Goal: Task Accomplishment & Management: Use online tool/utility

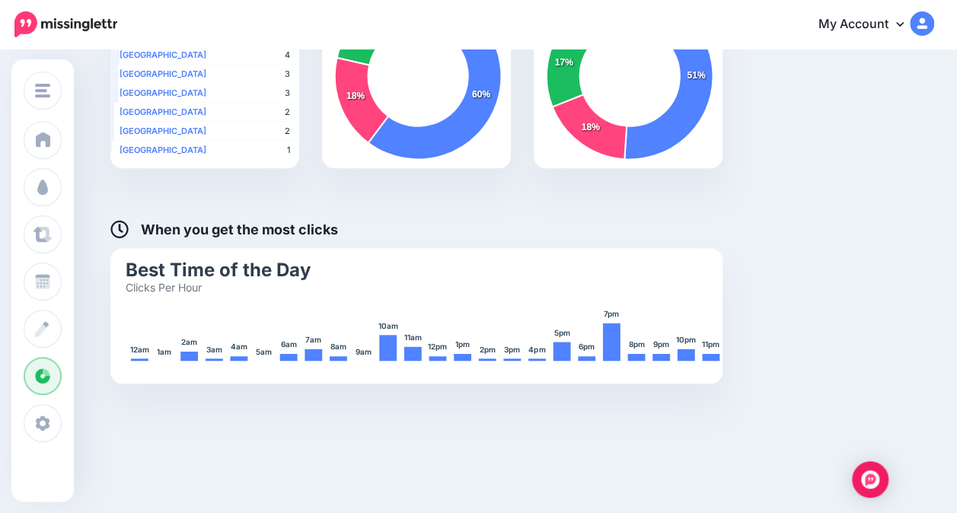
scroll to position [680, 0]
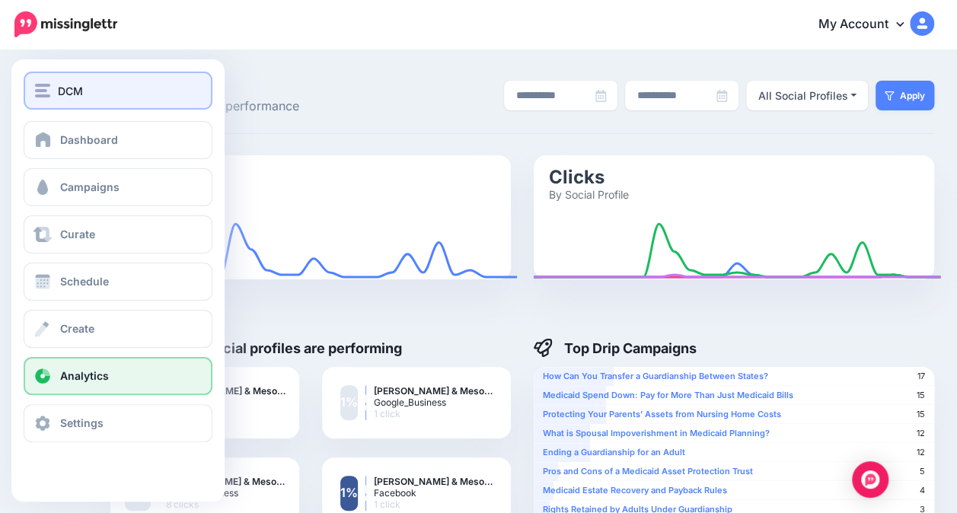
click at [91, 94] on div "DCM" at bounding box center [118, 91] width 166 height 18
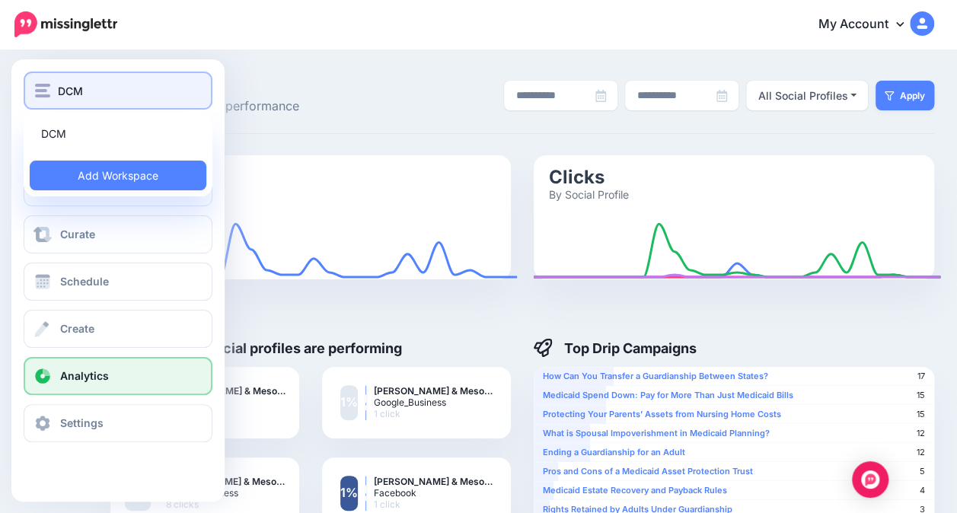
click at [93, 100] on button "DCM" at bounding box center [118, 91] width 189 height 38
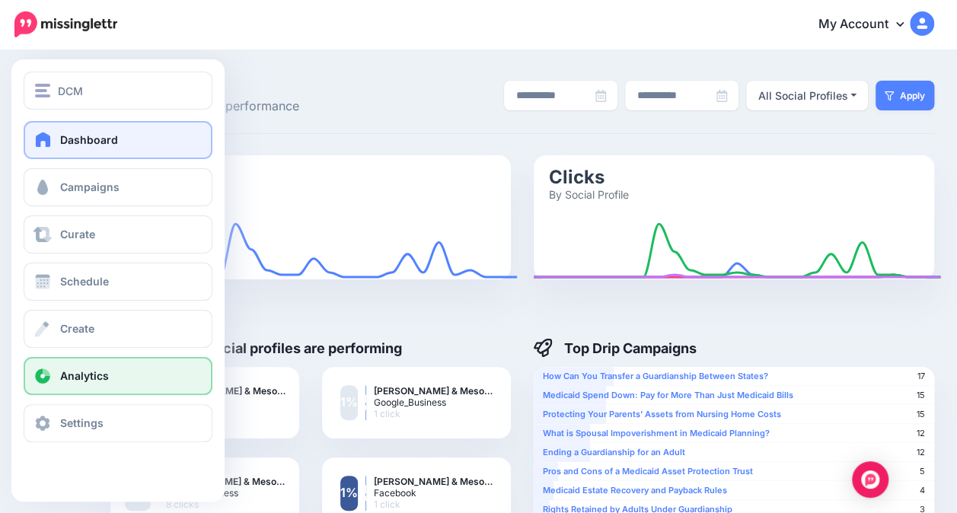
click at [100, 144] on span "Dashboard" at bounding box center [89, 139] width 58 height 13
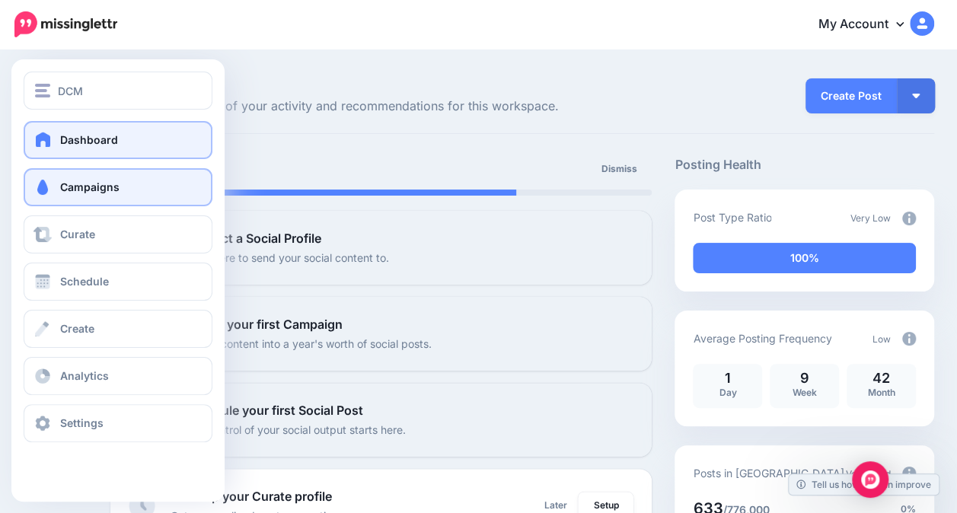
click at [88, 192] on span "Campaigns" at bounding box center [89, 186] width 59 height 13
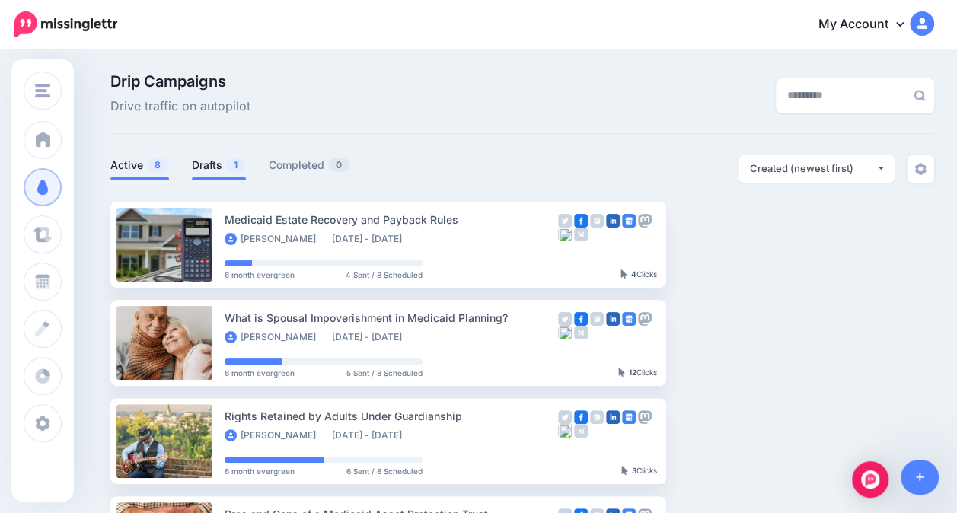
click at [207, 167] on link "Drafts 1" at bounding box center [219, 165] width 54 height 18
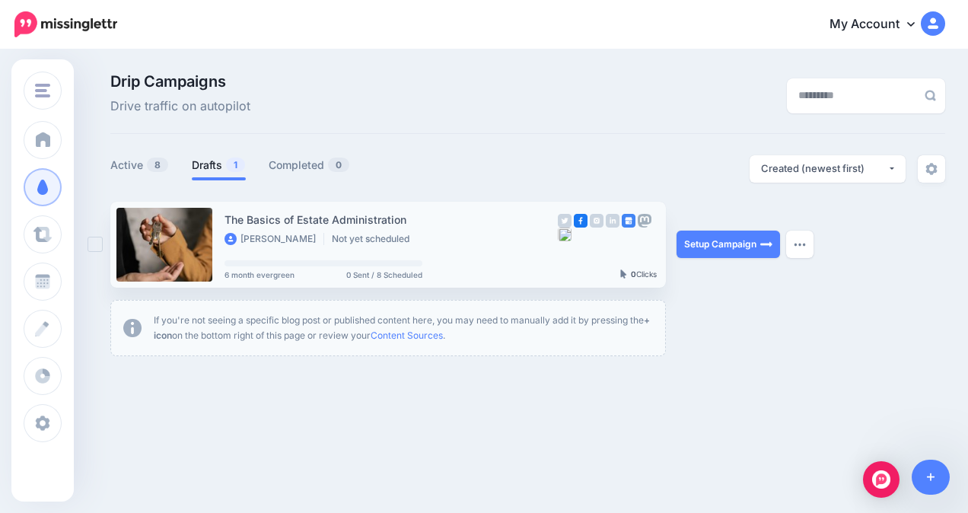
click at [417, 230] on div "The Basics of Estate Administration Carl White Not yet scheduled" at bounding box center [391, 229] width 333 height 36
click at [763, 239] on img at bounding box center [767, 244] width 12 height 12
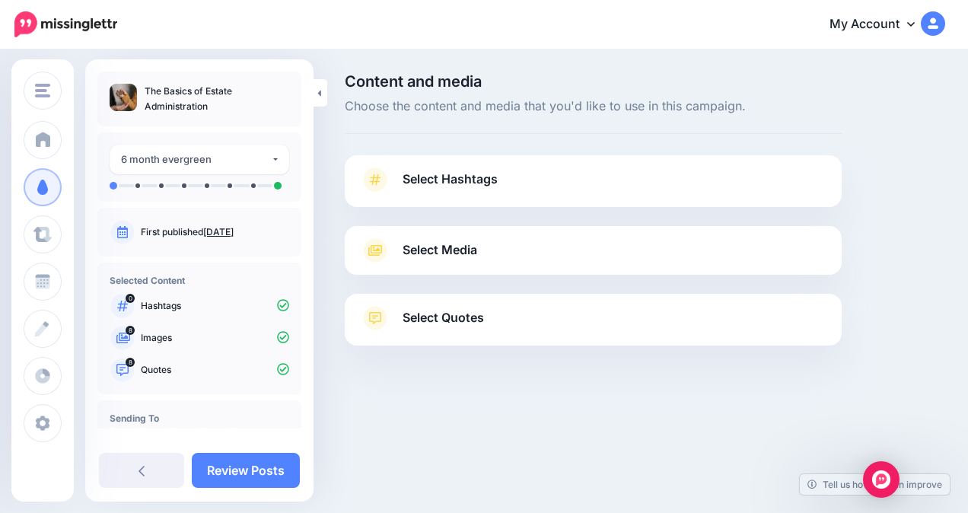
scroll to position [85, 0]
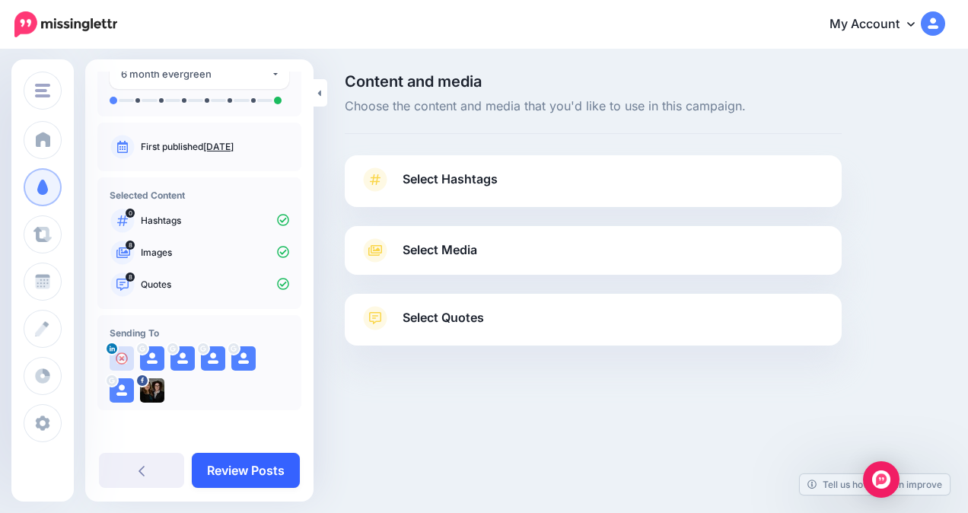
click at [234, 463] on link "Review Posts" at bounding box center [246, 470] width 108 height 35
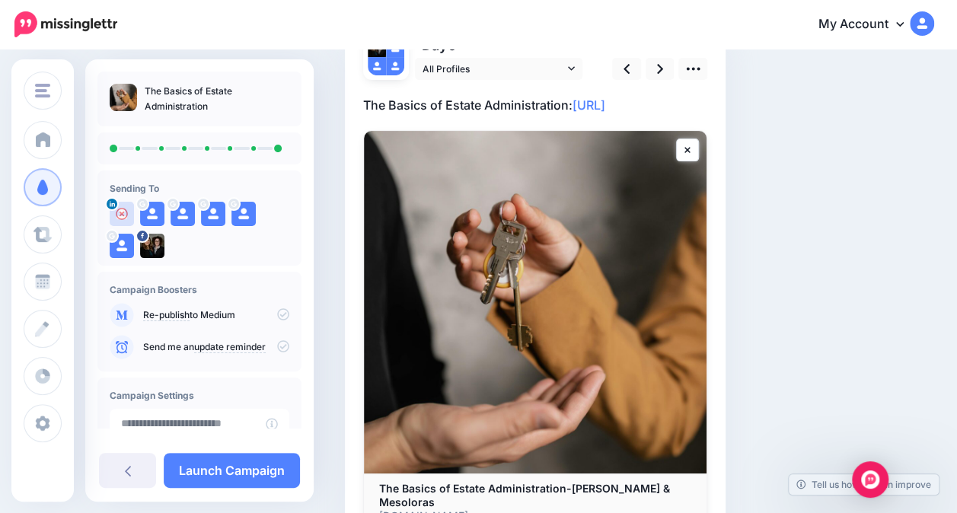
scroll to position [142, 0]
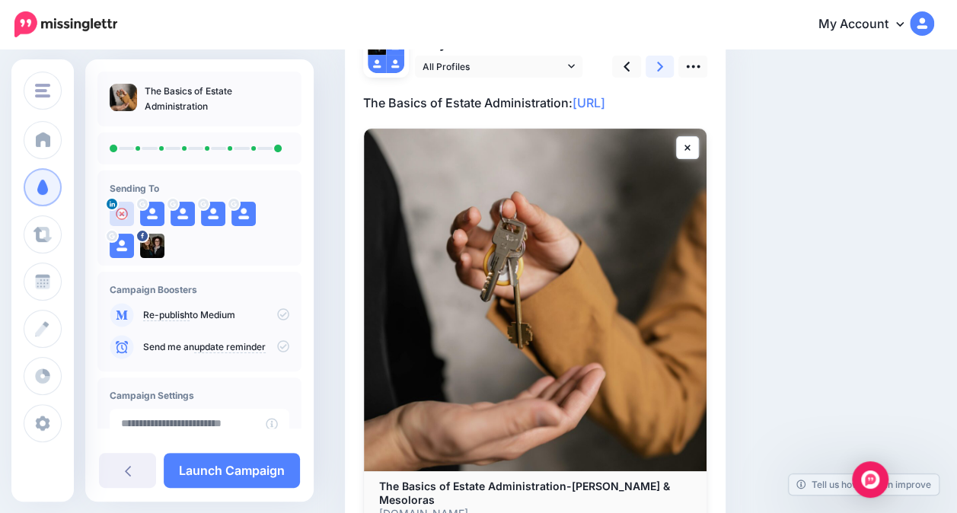
click at [659, 68] on icon at bounding box center [660, 67] width 6 height 16
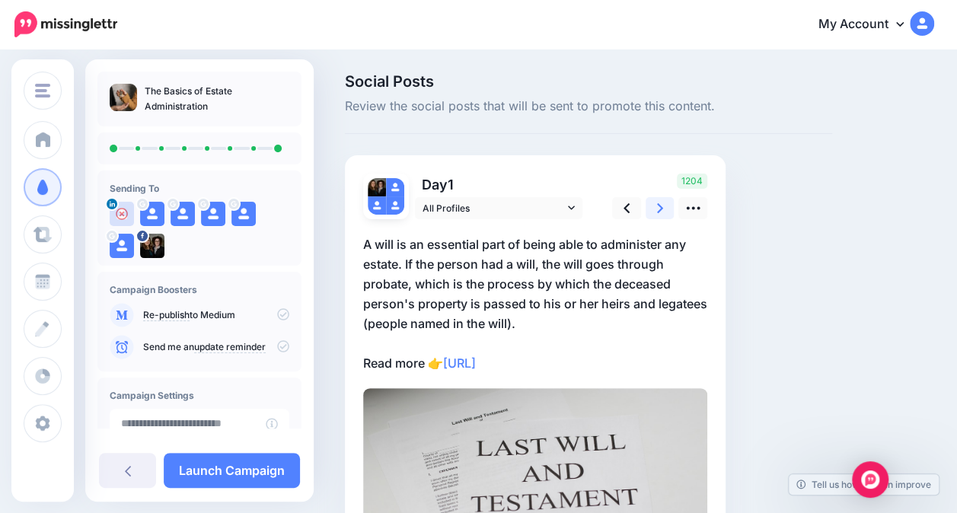
click at [664, 209] on link at bounding box center [660, 208] width 29 height 22
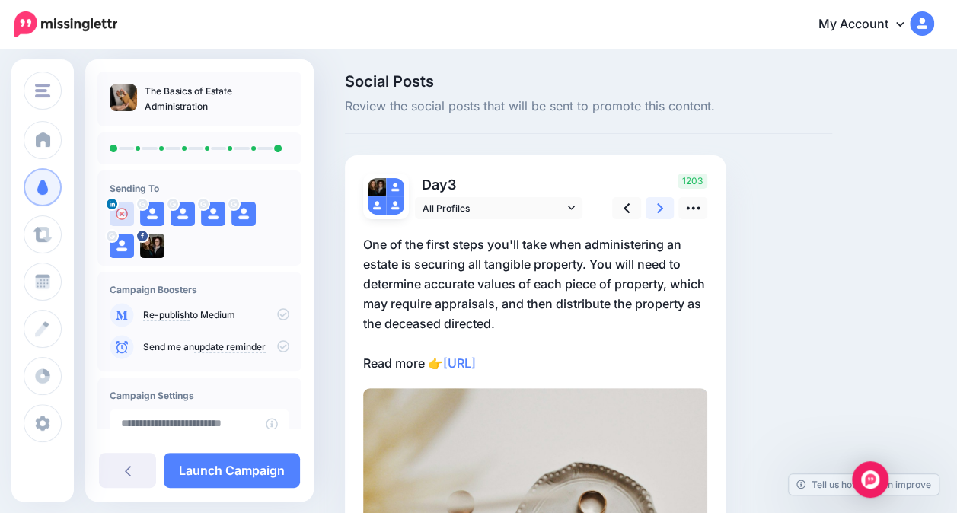
click at [664, 209] on link at bounding box center [660, 208] width 29 height 22
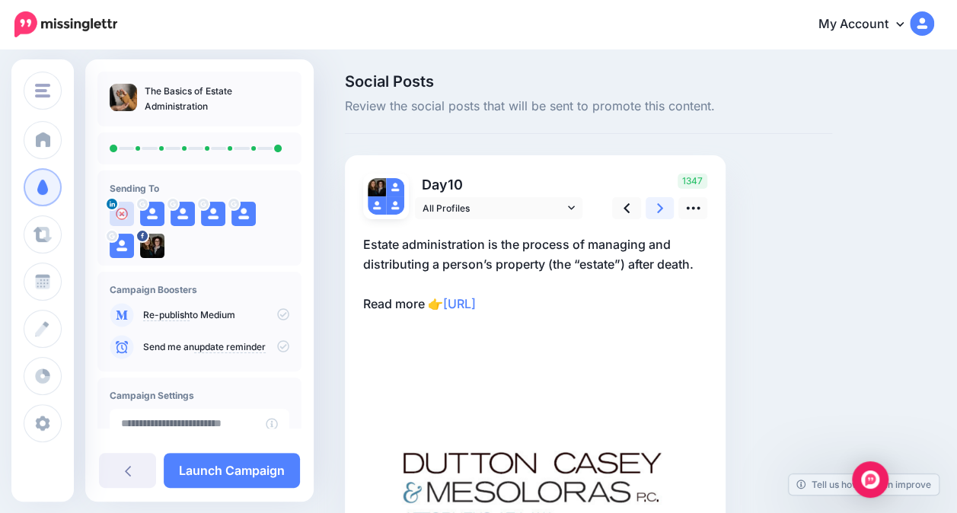
click at [664, 209] on link at bounding box center [660, 208] width 29 height 22
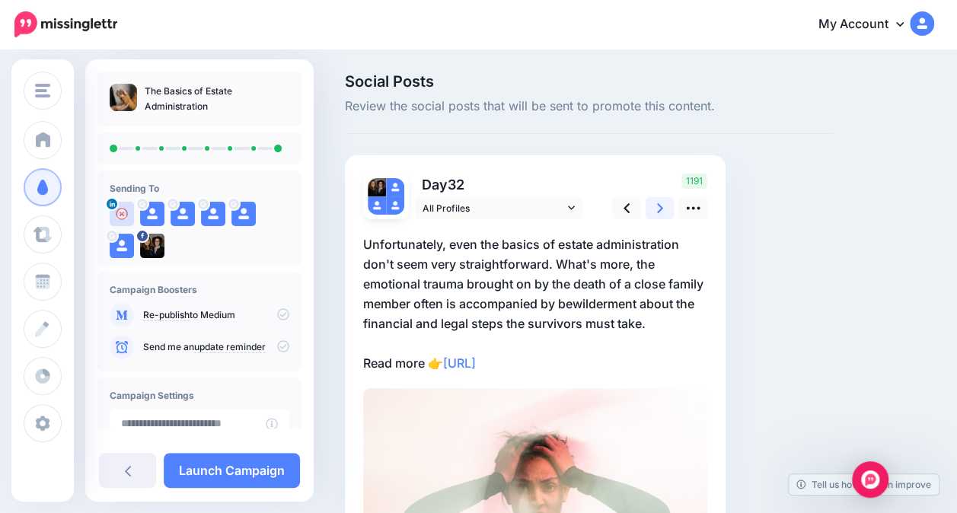
click at [656, 210] on link at bounding box center [660, 208] width 29 height 22
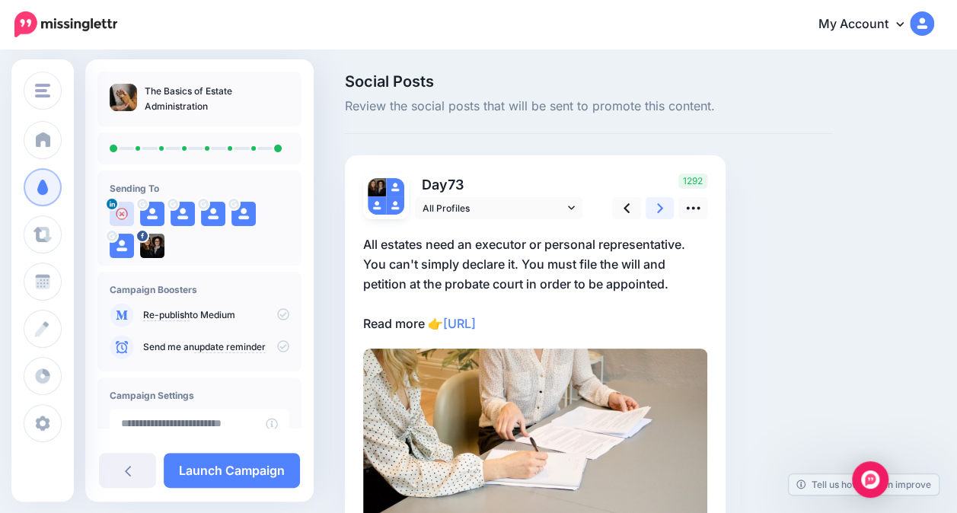
click at [656, 210] on link at bounding box center [660, 208] width 29 height 22
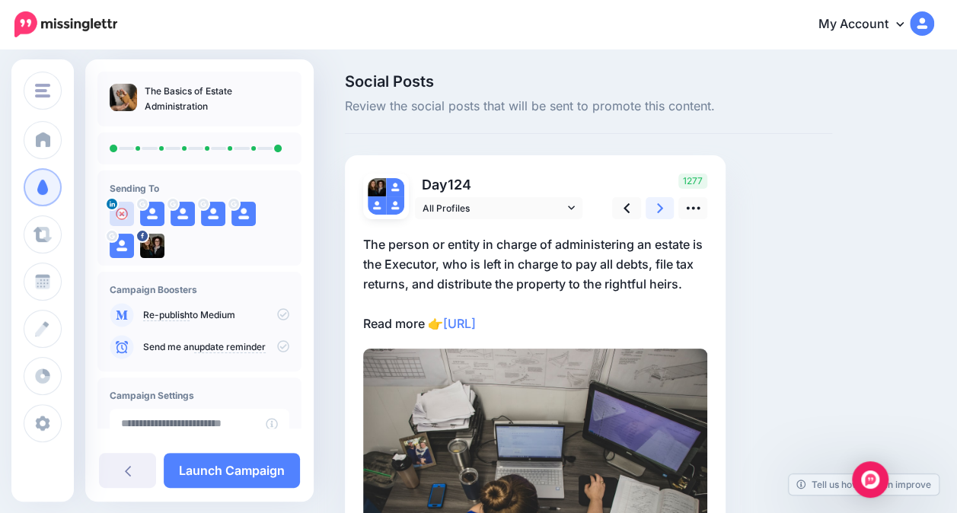
click at [656, 207] on link at bounding box center [660, 208] width 29 height 22
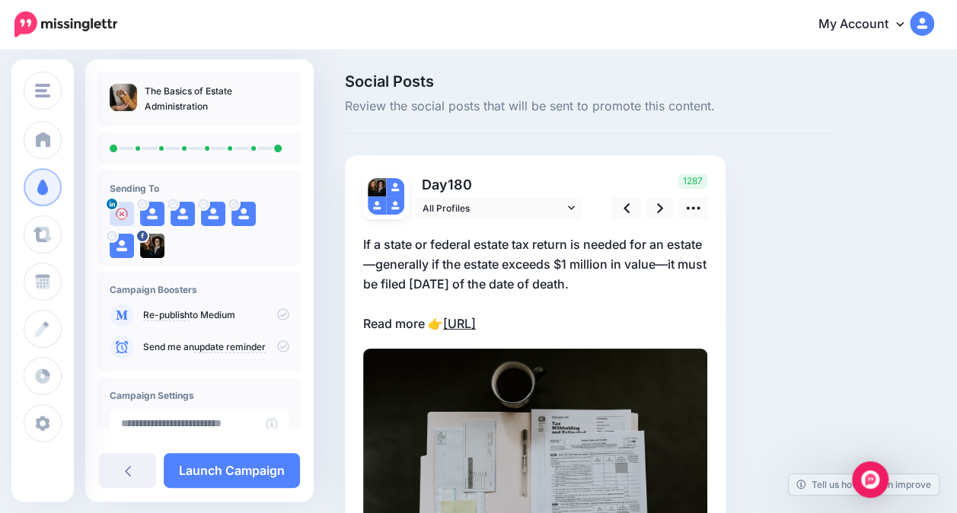
click at [476, 317] on link "https://lttr.ai/AgwBF" at bounding box center [459, 323] width 33 height 15
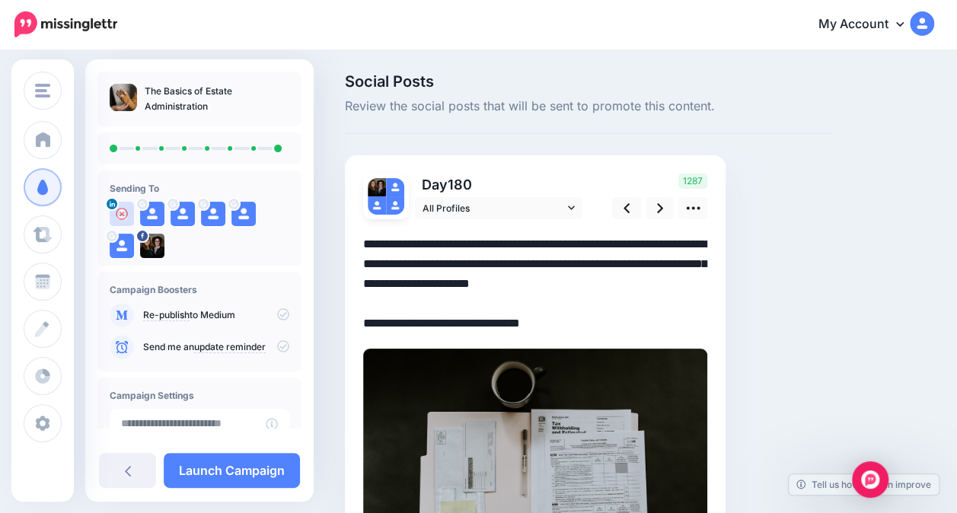
click at [551, 320] on textarea "**********" at bounding box center [535, 283] width 344 height 99
drag, startPoint x: 573, startPoint y: 320, endPoint x: 449, endPoint y: 330, distance: 123.8
click at [449, 330] on textarea "**********" at bounding box center [535, 283] width 344 height 99
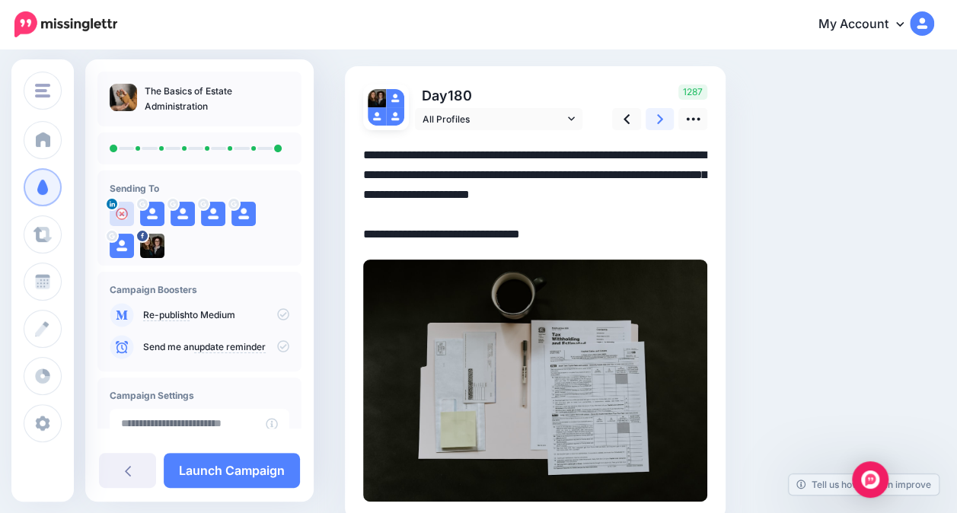
click at [661, 121] on icon at bounding box center [660, 119] width 6 height 16
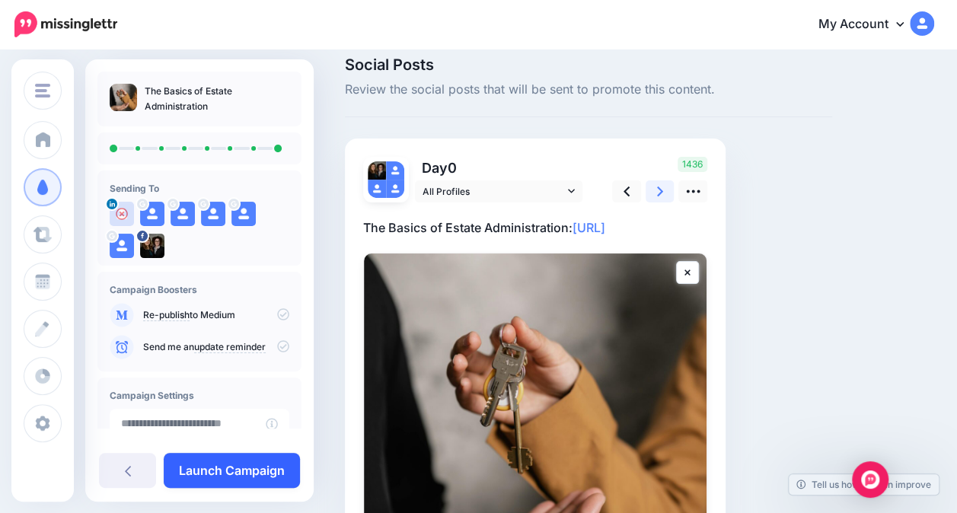
scroll to position [89, 0]
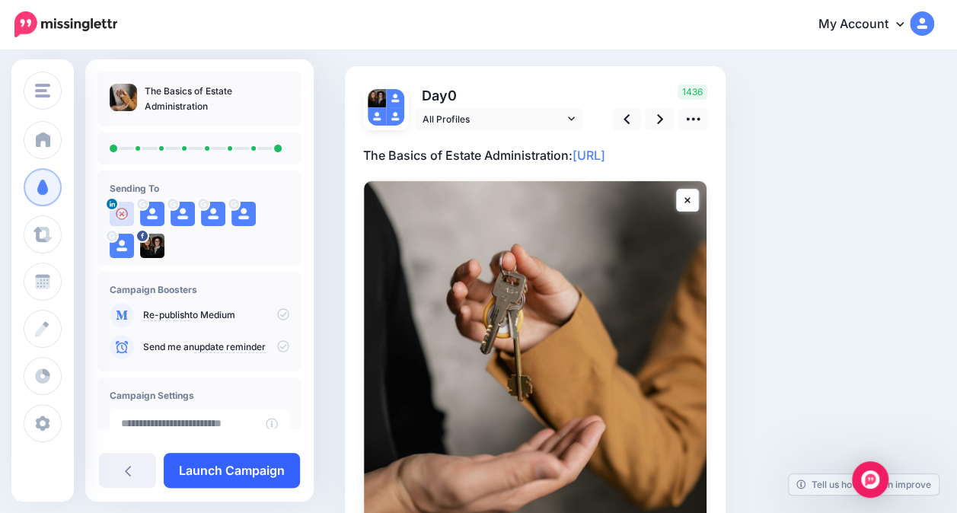
click at [228, 463] on link "Launch Campaign" at bounding box center [232, 470] width 136 height 35
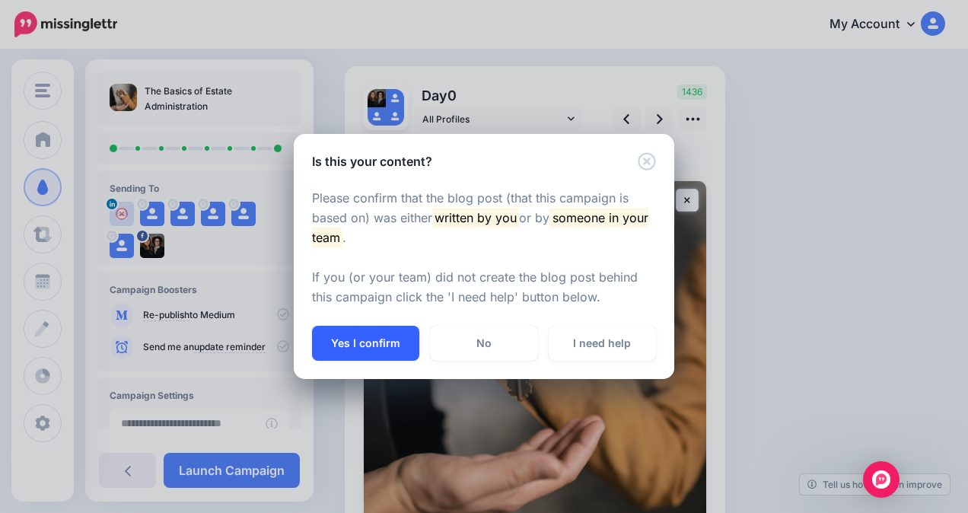
click at [382, 334] on button "Yes I confirm" at bounding box center [365, 343] width 107 height 35
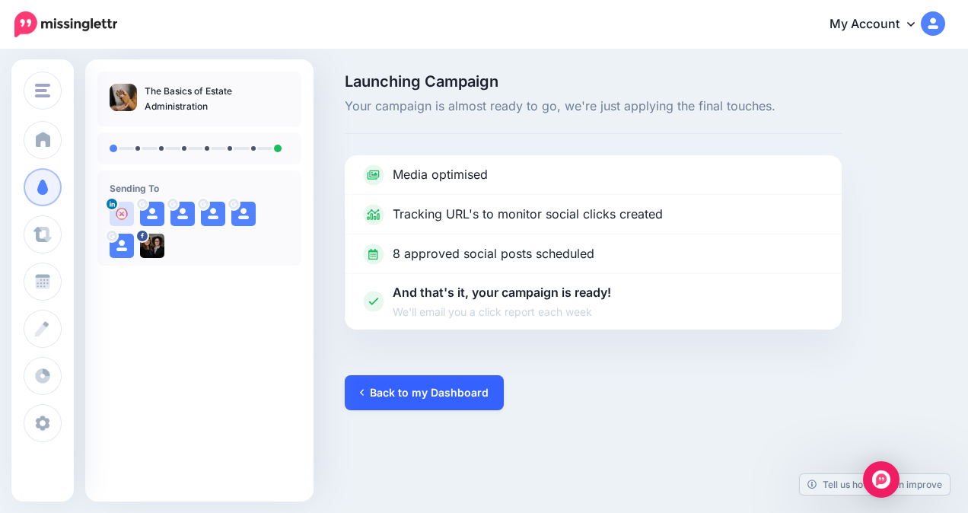
click at [427, 391] on link "Back to my Dashboard" at bounding box center [424, 392] width 159 height 35
